Goal: Task Accomplishment & Management: Manage account settings

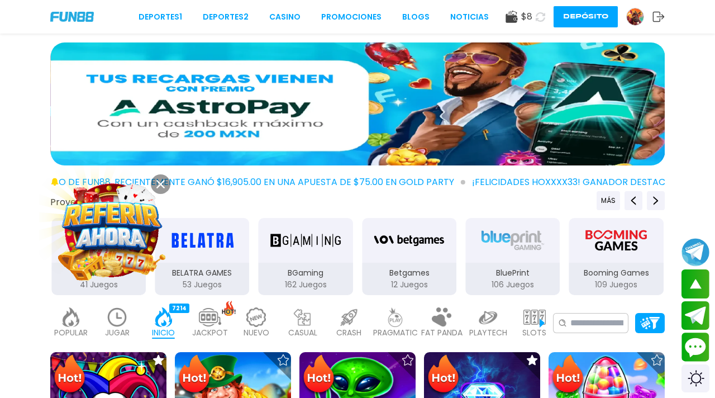
click at [108, 307] on img at bounding box center [117, 317] width 22 height 20
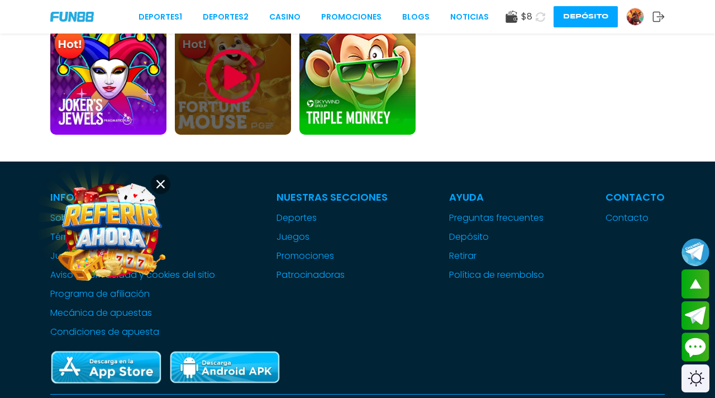
scroll to position [712, 0]
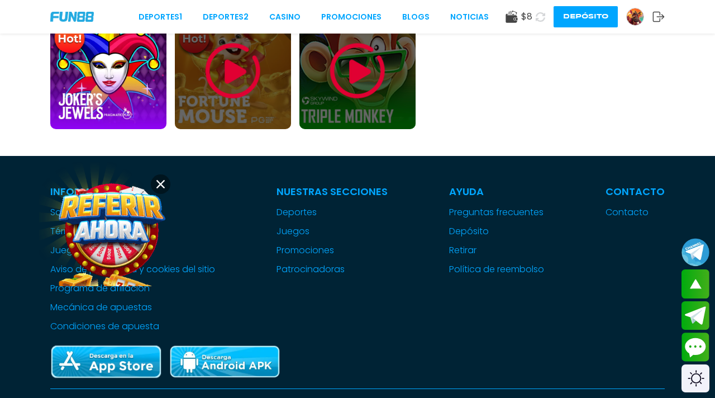
click at [376, 78] on img at bounding box center [357, 70] width 67 height 67
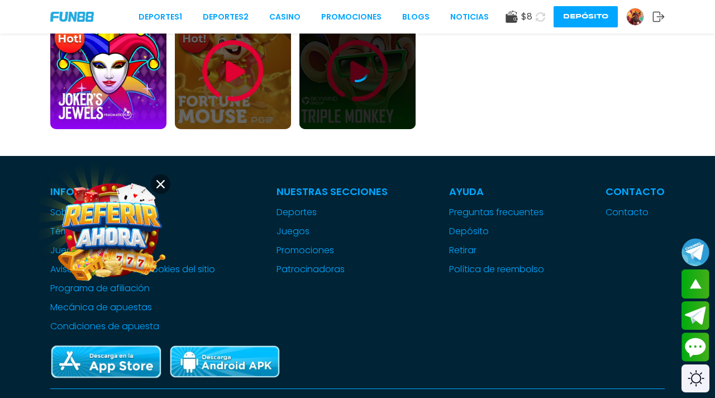
click at [364, 60] on icon at bounding box center [357, 71] width 22 height 22
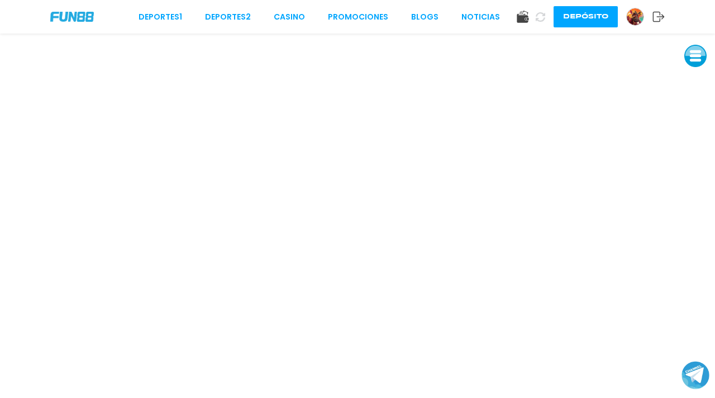
click at [544, 18] on icon at bounding box center [540, 17] width 10 height 10
click at [643, 11] on link at bounding box center [639, 17] width 26 height 18
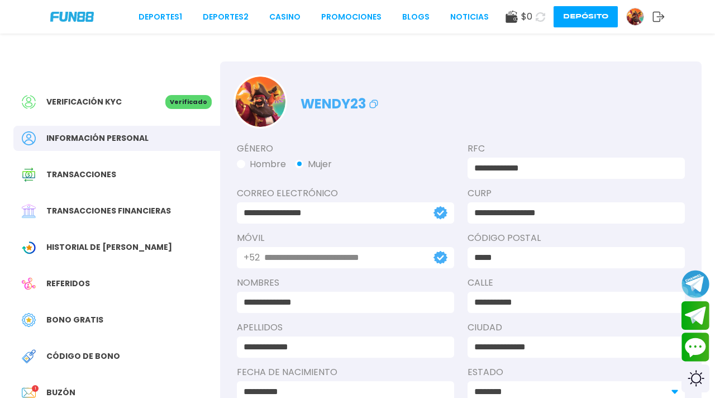
click at [59, 380] on div "Buzón 1" at bounding box center [116, 392] width 207 height 25
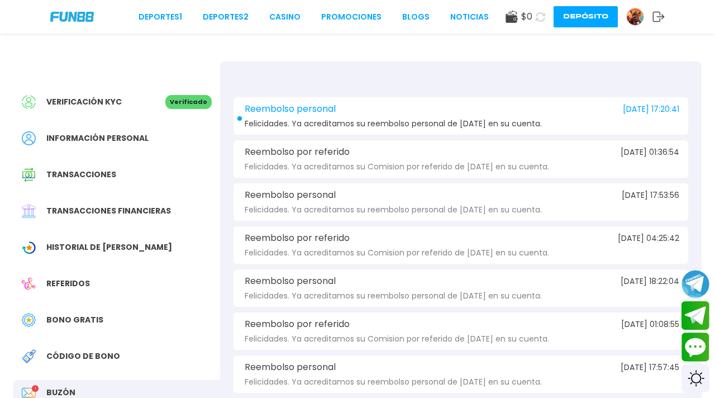
click at [373, 104] on div "Reembolso personal 2025-08-22 17:20:41" at bounding box center [461, 109] width 437 height 10
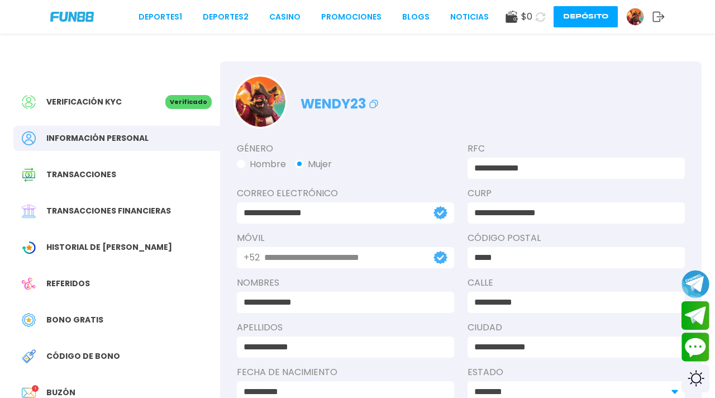
click at [84, 205] on span "Transacciones financieras" at bounding box center [108, 211] width 125 height 12
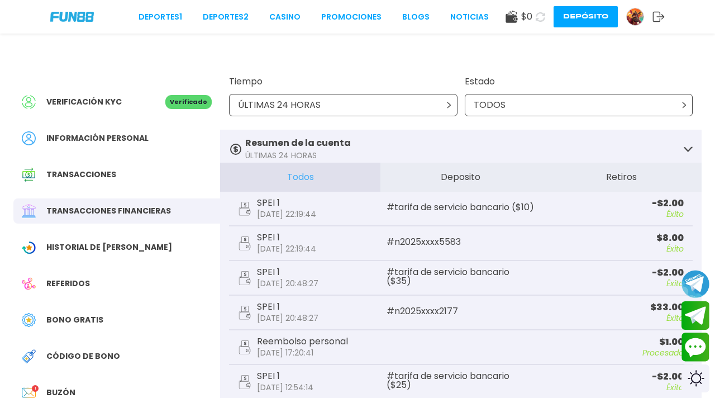
click at [517, 19] on use at bounding box center [512, 17] width 12 height 12
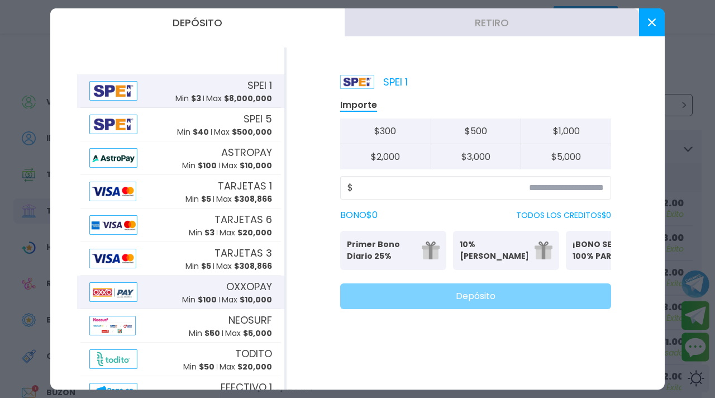
scroll to position [74, 0]
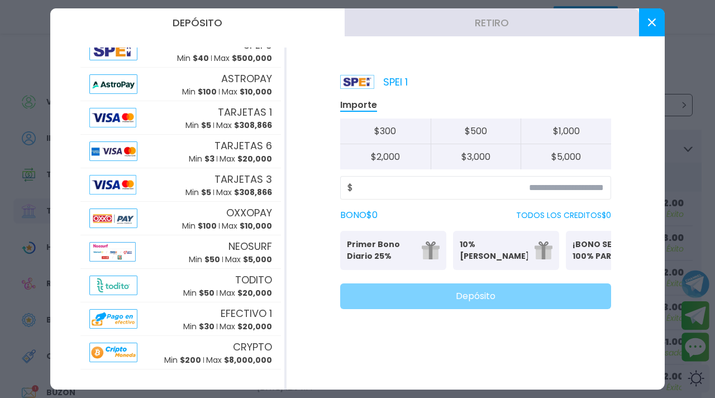
click at [651, 27] on button at bounding box center [652, 22] width 26 height 28
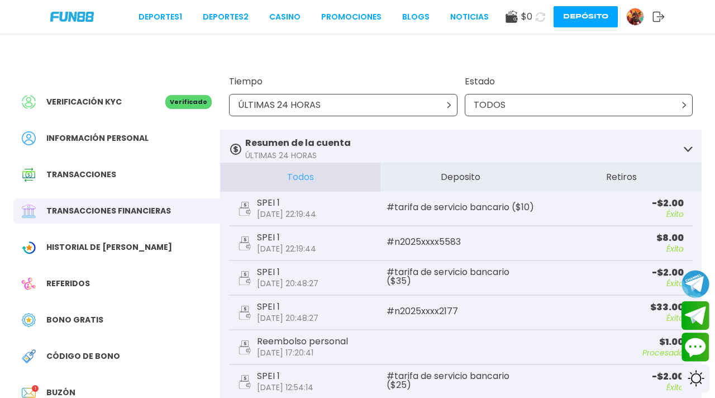
click at [659, 13] on icon at bounding box center [659, 16] width 12 height 11
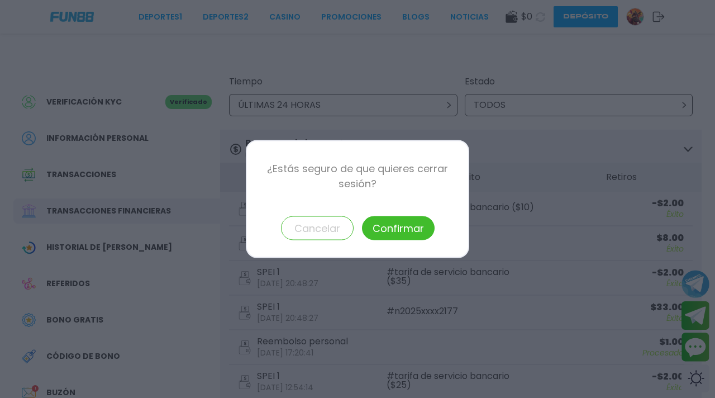
click at [409, 220] on button "Confirmar" at bounding box center [398, 228] width 73 height 24
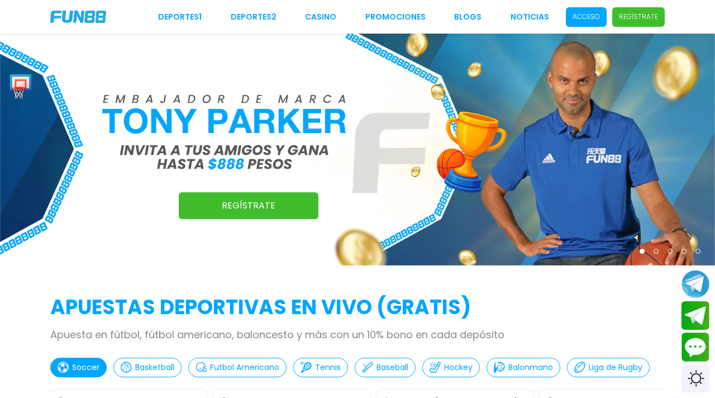
click at [607, 15] on span "Acceso" at bounding box center [586, 17] width 41 height 20
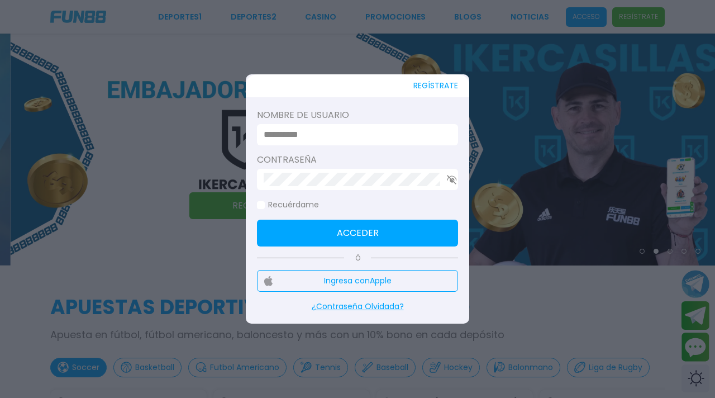
click at [361, 138] on input at bounding box center [354, 134] width 181 height 13
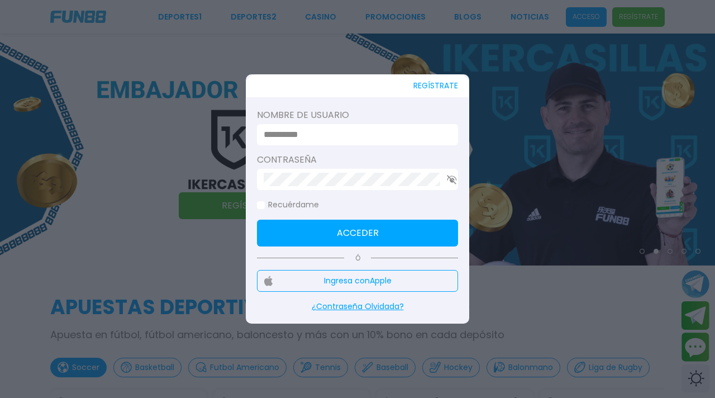
type input "********"
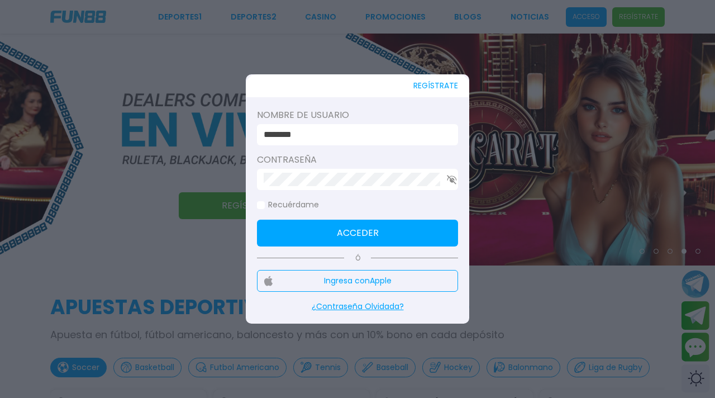
click button "Acceder" at bounding box center [357, 233] width 201 height 27
